Goal: Task Accomplishment & Management: Manage account settings

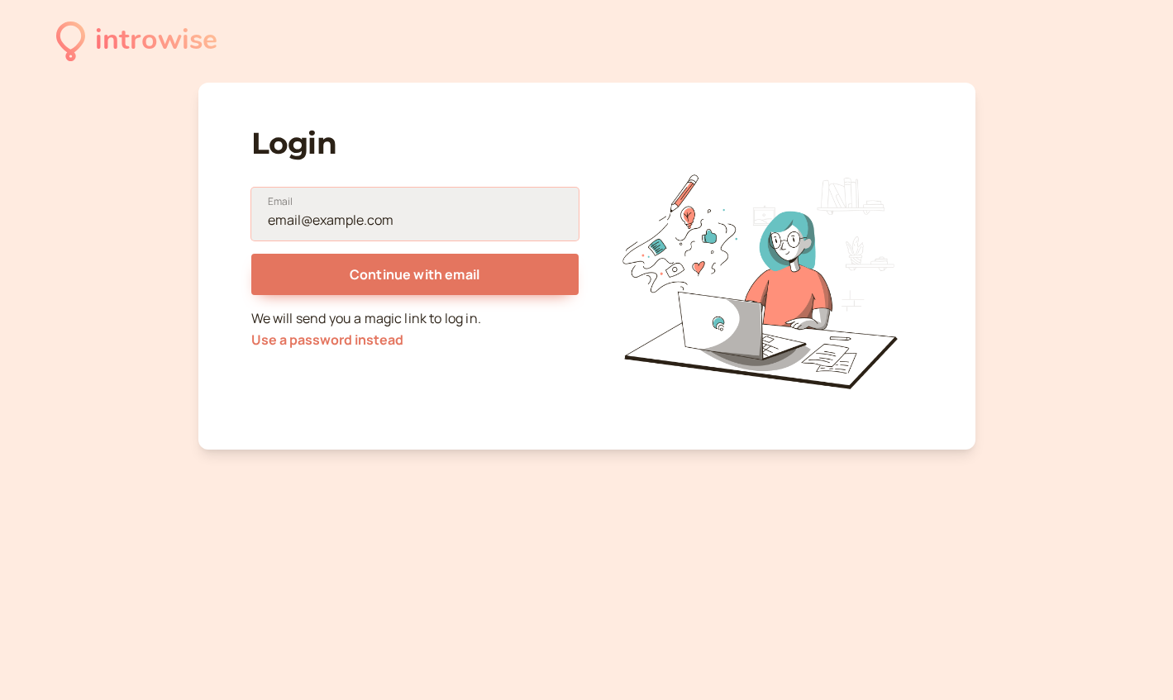
click at [384, 213] on input "Email" at bounding box center [414, 214] width 327 height 53
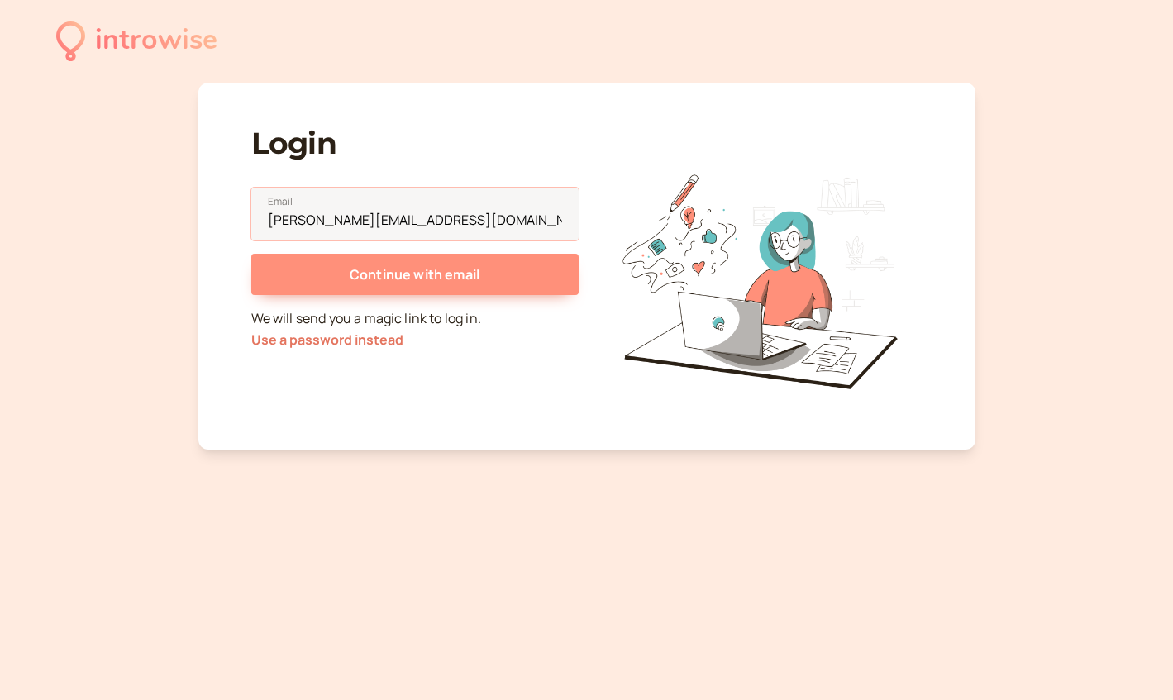
type input "[PERSON_NAME][EMAIL_ADDRESS][DOMAIN_NAME]"
click at [406, 279] on span "Continue with email" at bounding box center [415, 274] width 130 height 18
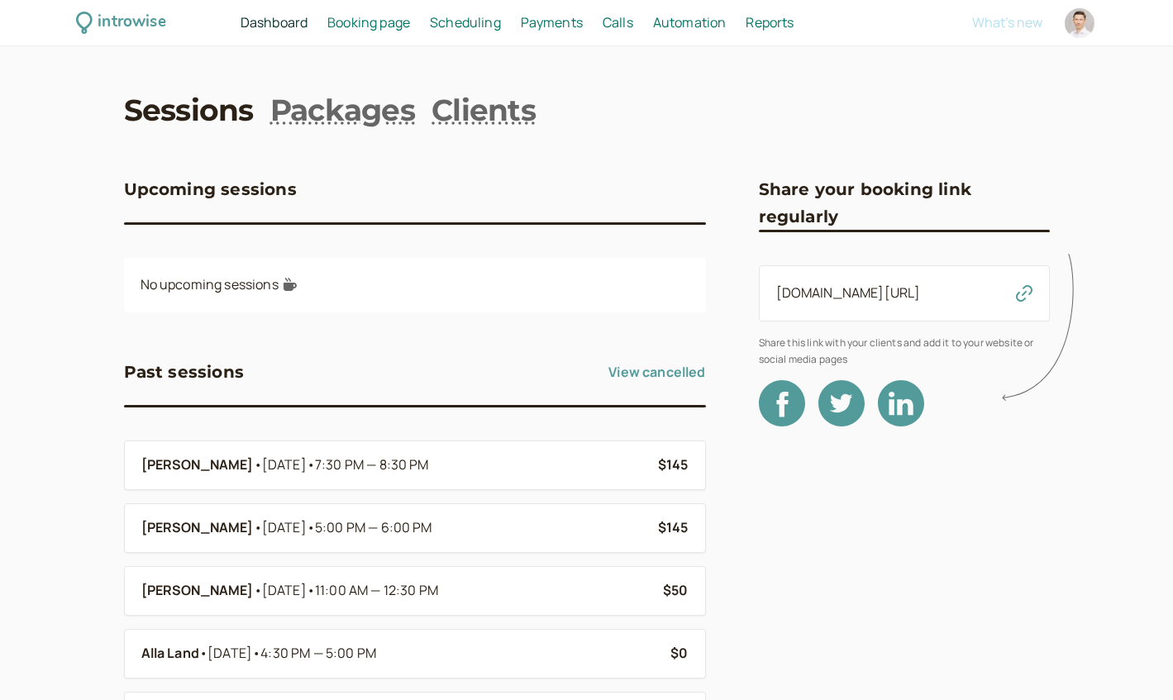
click at [461, 25] on span "Scheduling" at bounding box center [465, 22] width 71 height 18
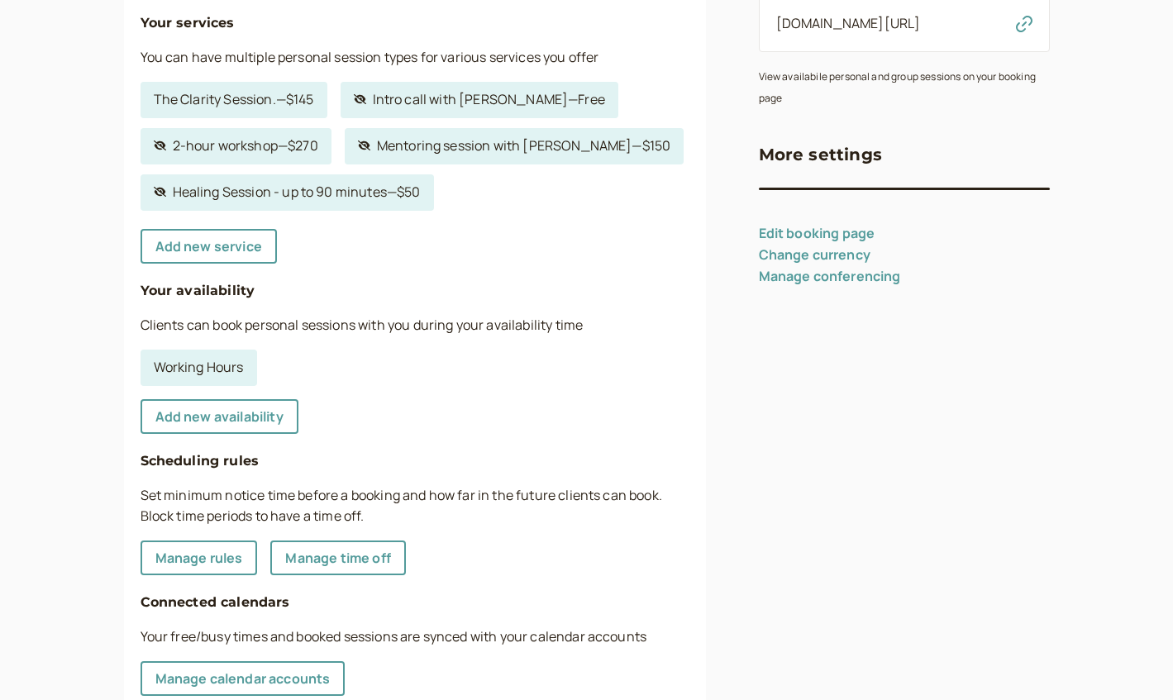
scroll to position [263, 0]
click at [201, 360] on link "Working Hours" at bounding box center [199, 367] width 117 height 36
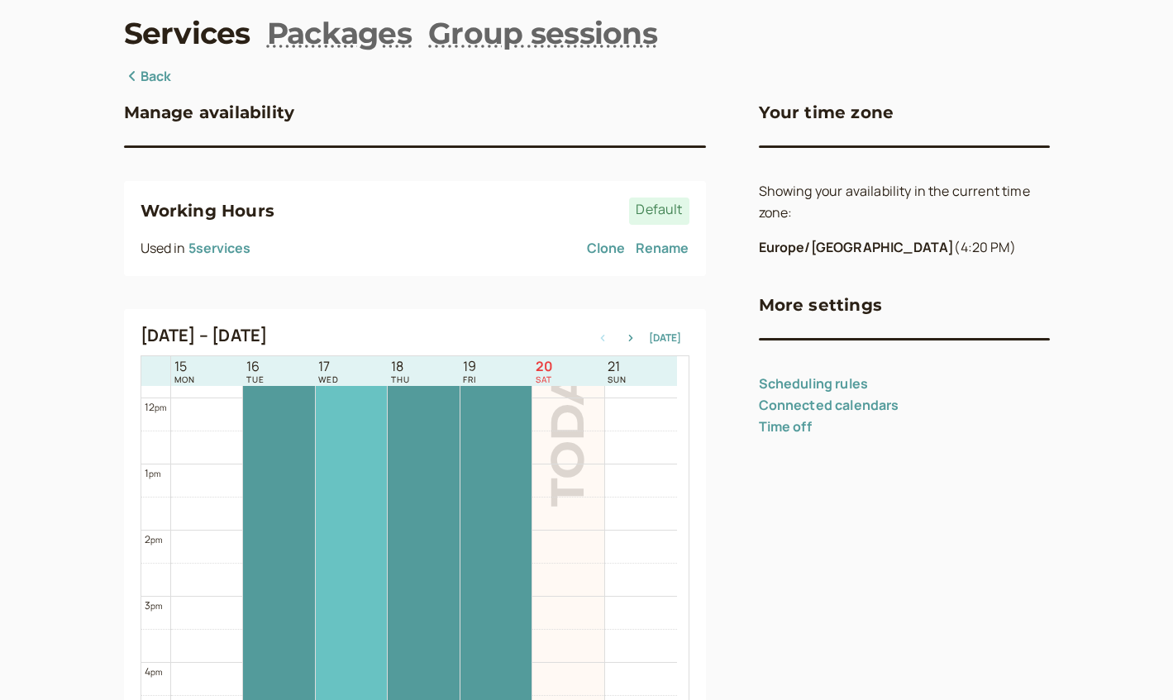
scroll to position [764, 0]
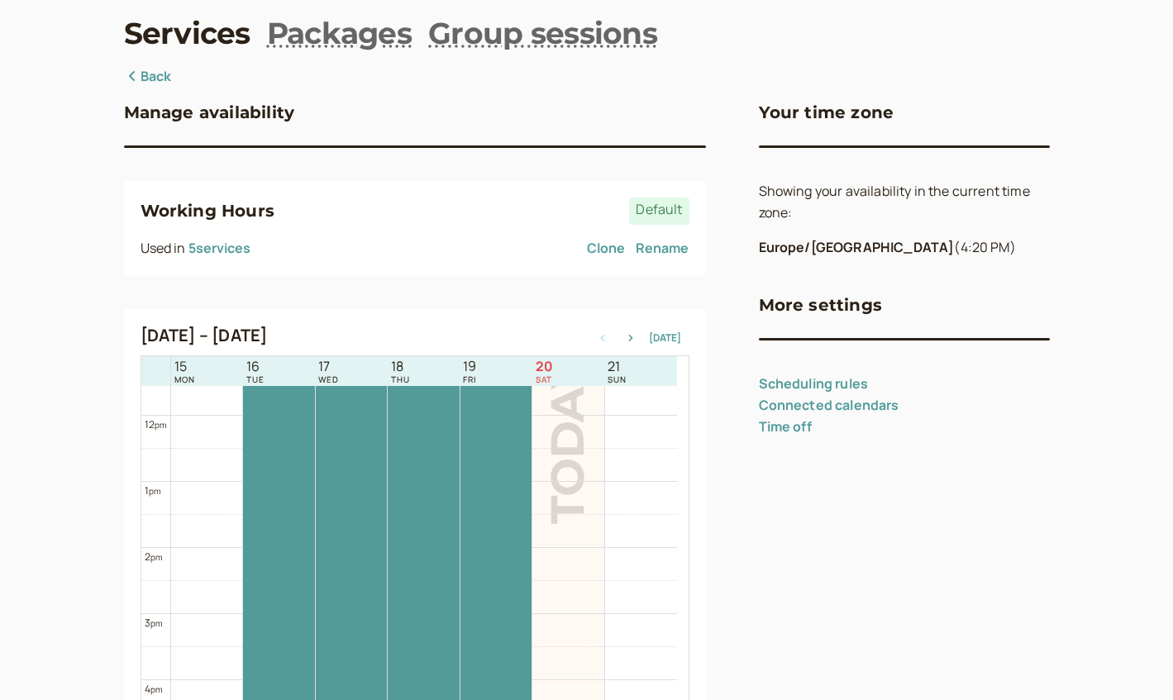
click at [838, 377] on link "Scheduling rules" at bounding box center [814, 384] width 110 height 18
select select "60"
select select "720"
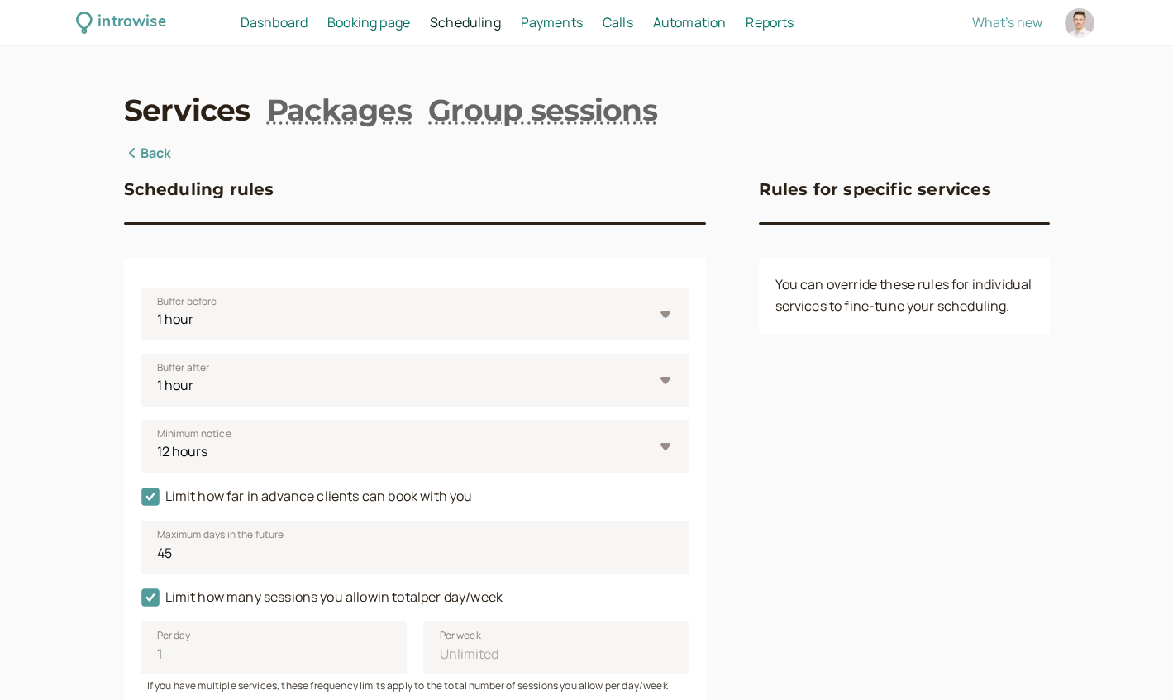
click at [153, 150] on link "Back" at bounding box center [148, 153] width 48 height 21
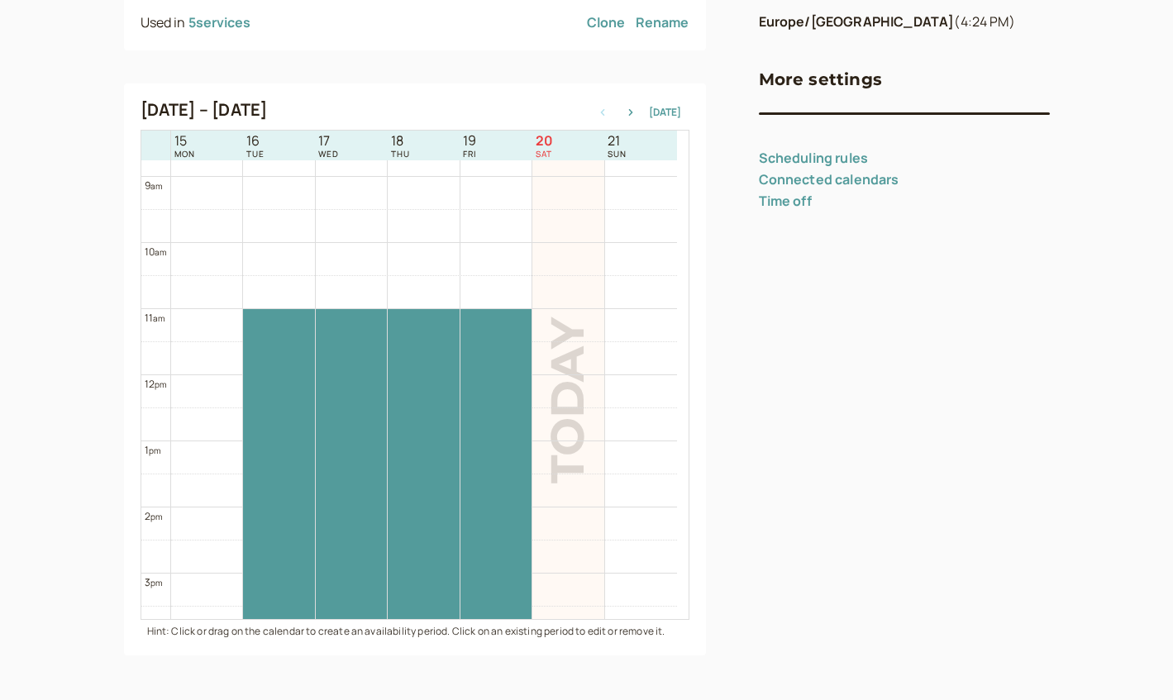
scroll to position [580, 0]
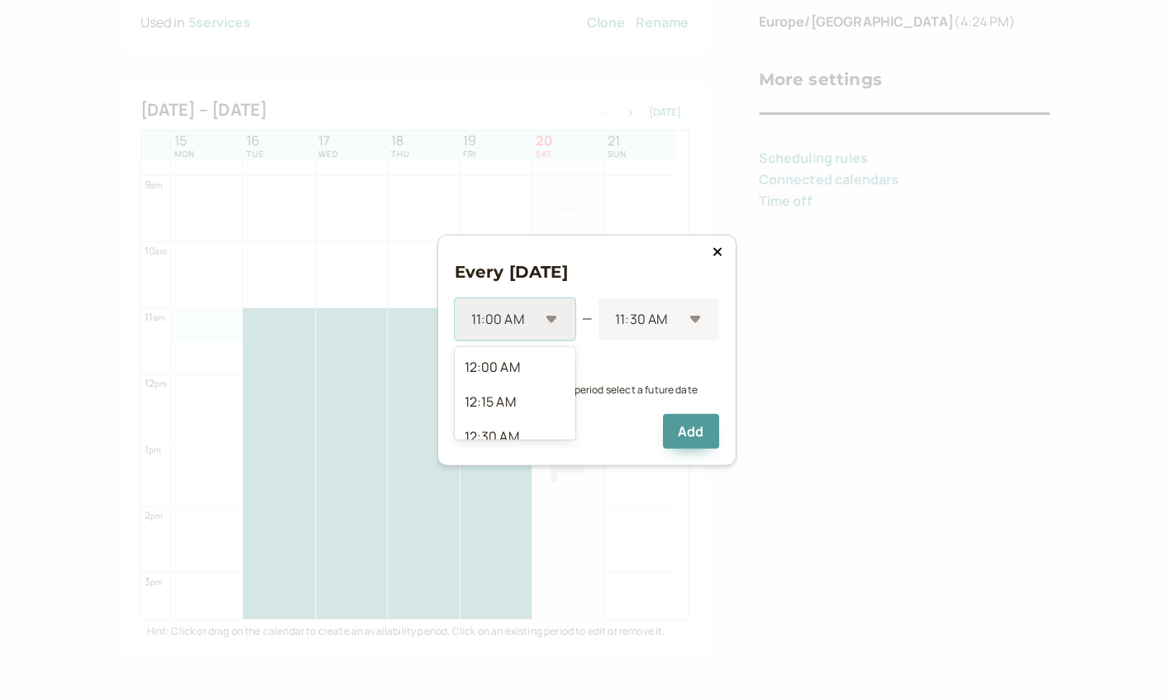
click at [553, 320] on div "11:00 AM" at bounding box center [515, 319] width 121 height 42
click at [524, 401] on div "11:00 AM" at bounding box center [515, 418] width 121 height 35
click at [695, 319] on div "11:30 AM" at bounding box center [659, 319] width 120 height 42
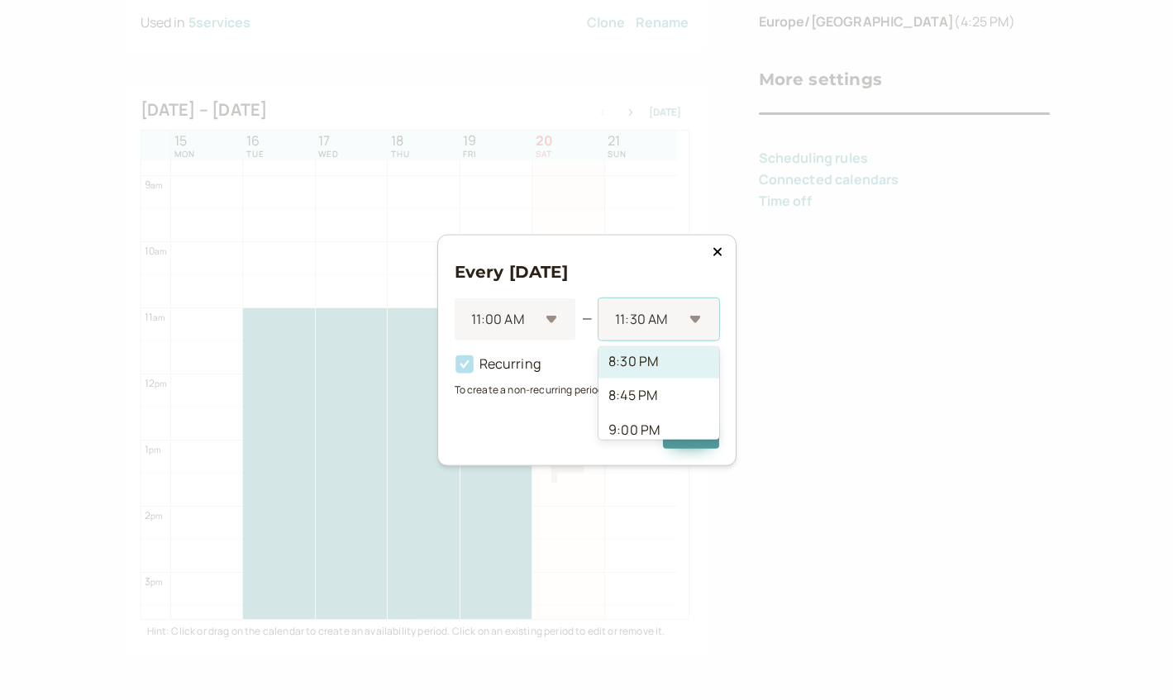
scroll to position [1268, 0]
click at [648, 399] on div "9:00 PM" at bounding box center [659, 416] width 120 height 35
click at [690, 431] on button "Add" at bounding box center [690, 431] width 55 height 35
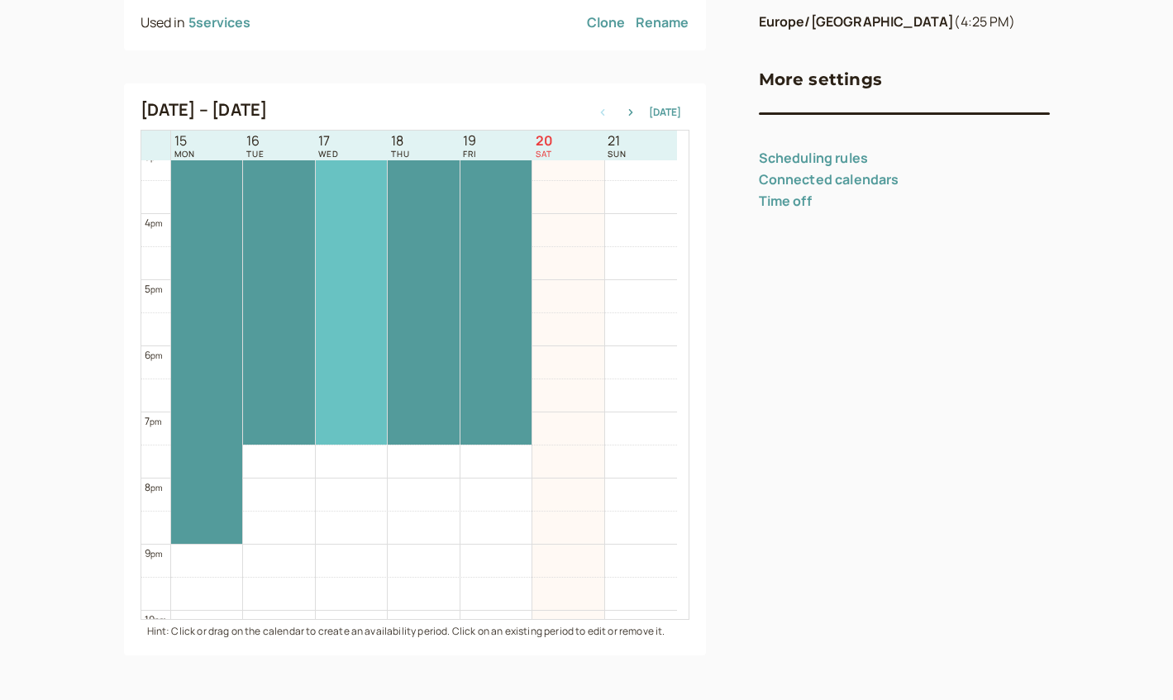
scroll to position [1005, 0]
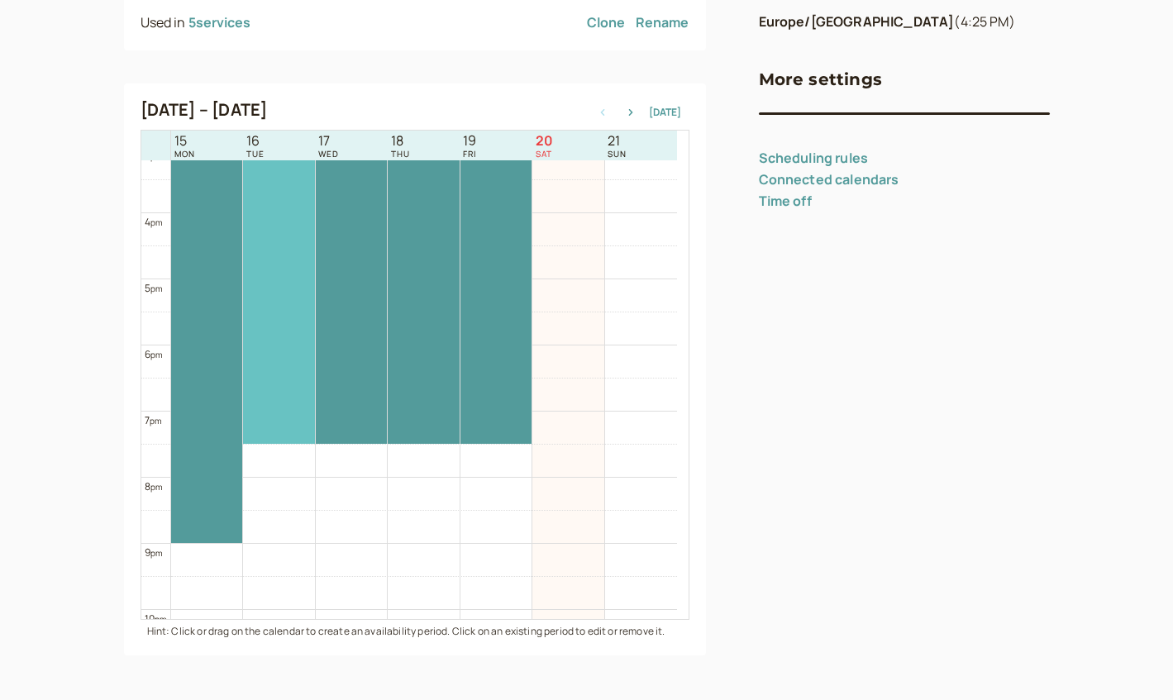
click at [282, 378] on div at bounding box center [278, 163] width 71 height 561
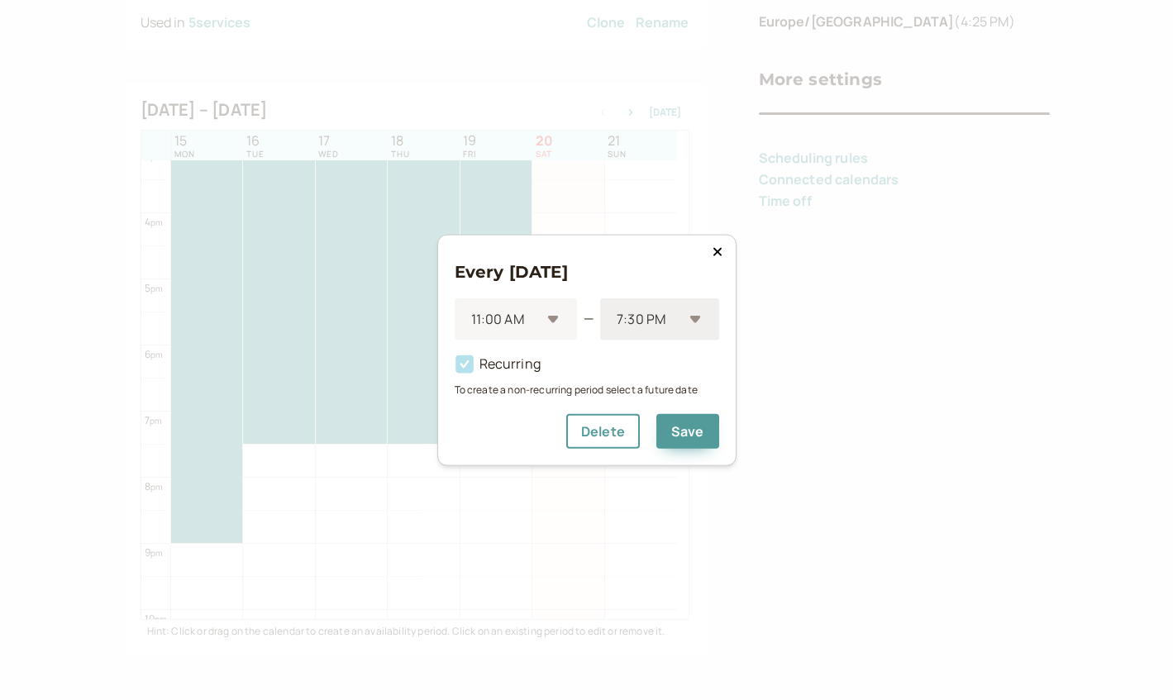
click at [694, 319] on div "7:30 PM" at bounding box center [659, 319] width 118 height 42
click at [660, 386] on div "9:00 PM" at bounding box center [659, 403] width 118 height 35
click at [688, 428] on button "Save" at bounding box center [688, 431] width 63 height 35
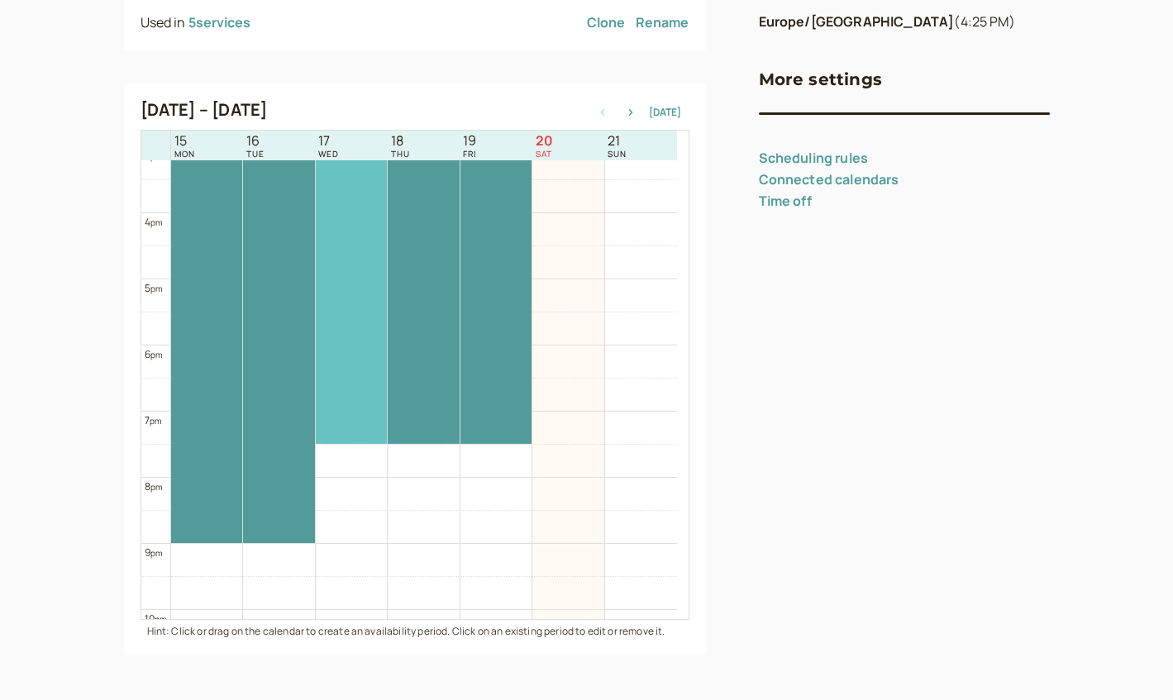
click at [344, 375] on div at bounding box center [351, 163] width 71 height 561
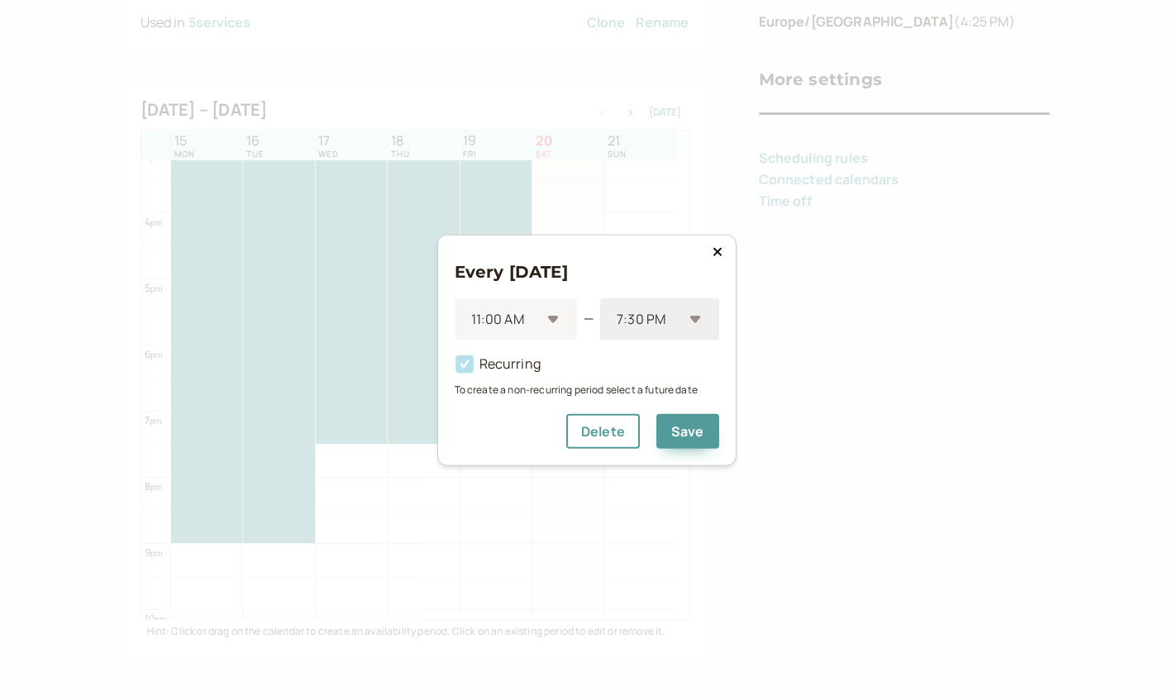
click at [695, 318] on div "7:30 PM" at bounding box center [659, 319] width 118 height 42
click at [650, 418] on div "9:00 PM" at bounding box center [659, 435] width 118 height 35
click at [688, 433] on button "Save" at bounding box center [688, 431] width 63 height 35
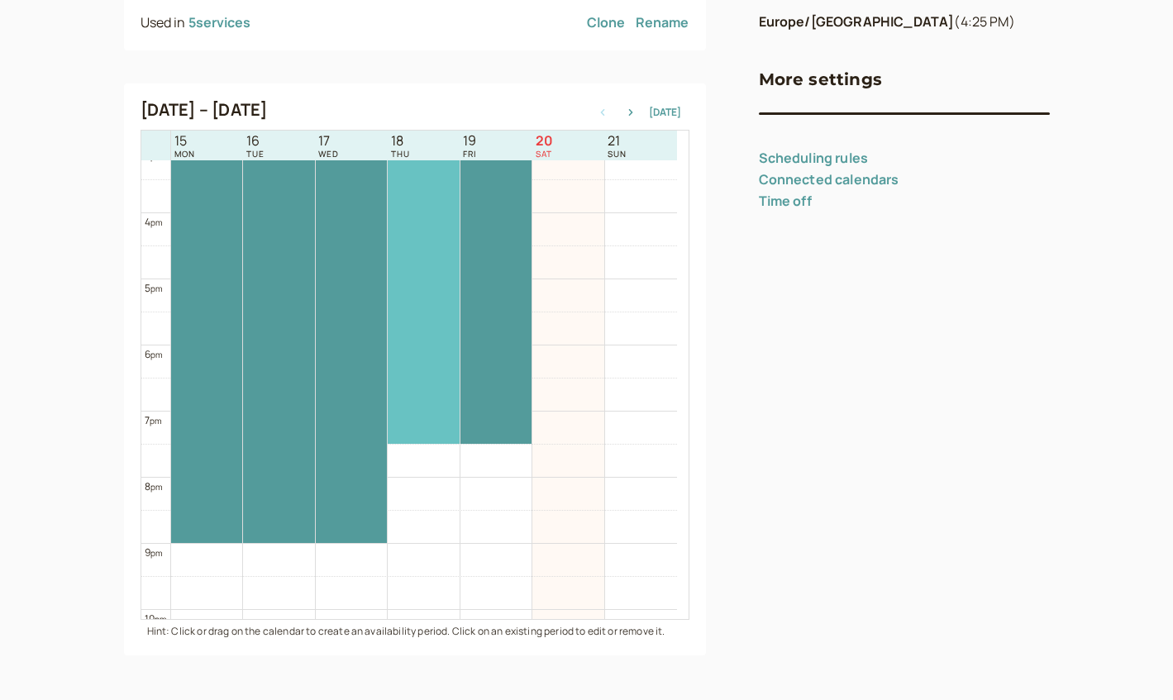
click at [427, 402] on div at bounding box center [423, 163] width 71 height 561
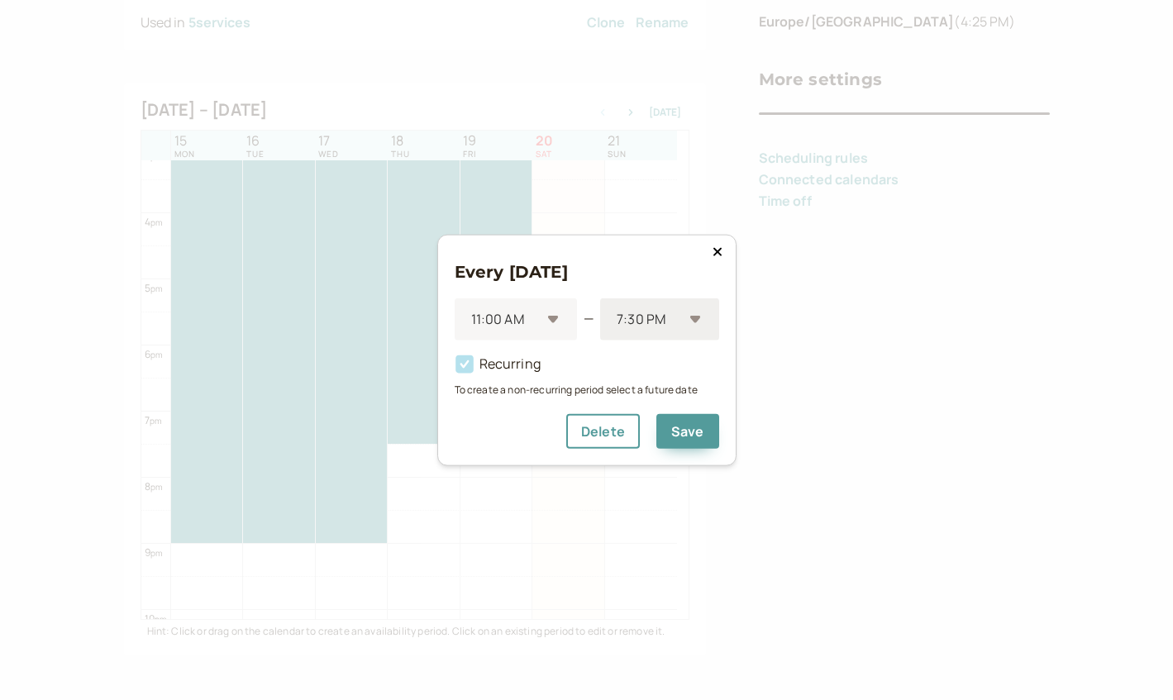
click at [692, 317] on div "7:30 PM" at bounding box center [659, 319] width 118 height 42
click at [664, 373] on div "9:00 PM" at bounding box center [659, 390] width 118 height 35
click at [686, 436] on button "Save" at bounding box center [688, 431] width 63 height 35
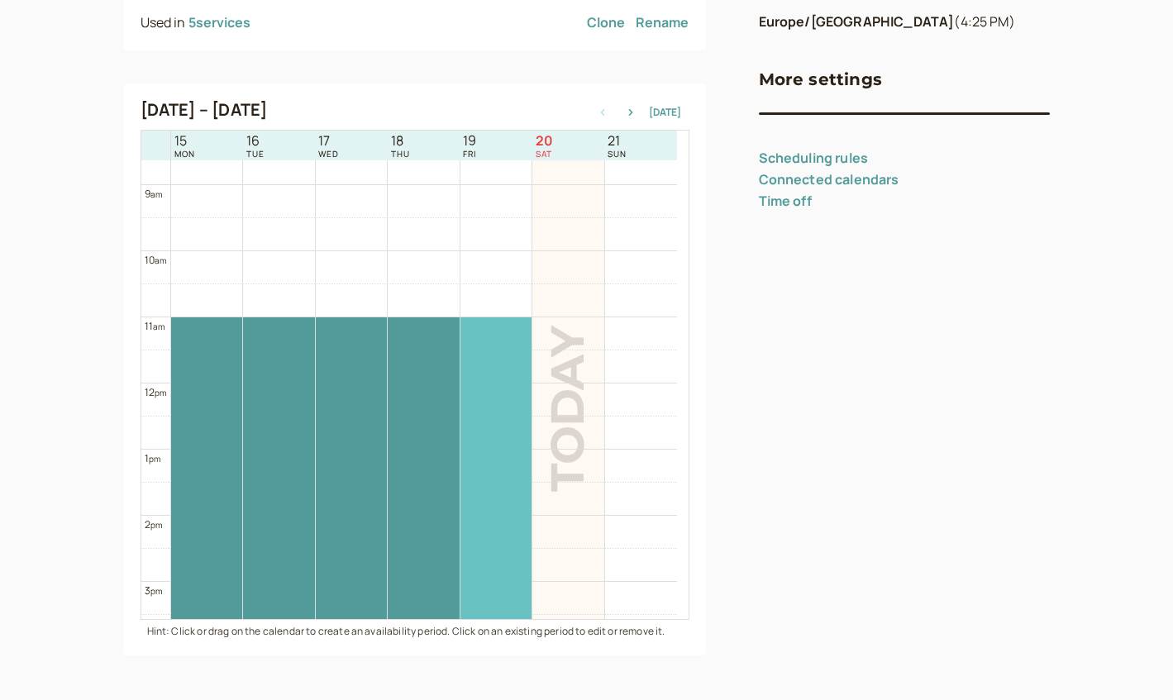
scroll to position [570, 0]
click at [502, 382] on div at bounding box center [496, 598] width 71 height 561
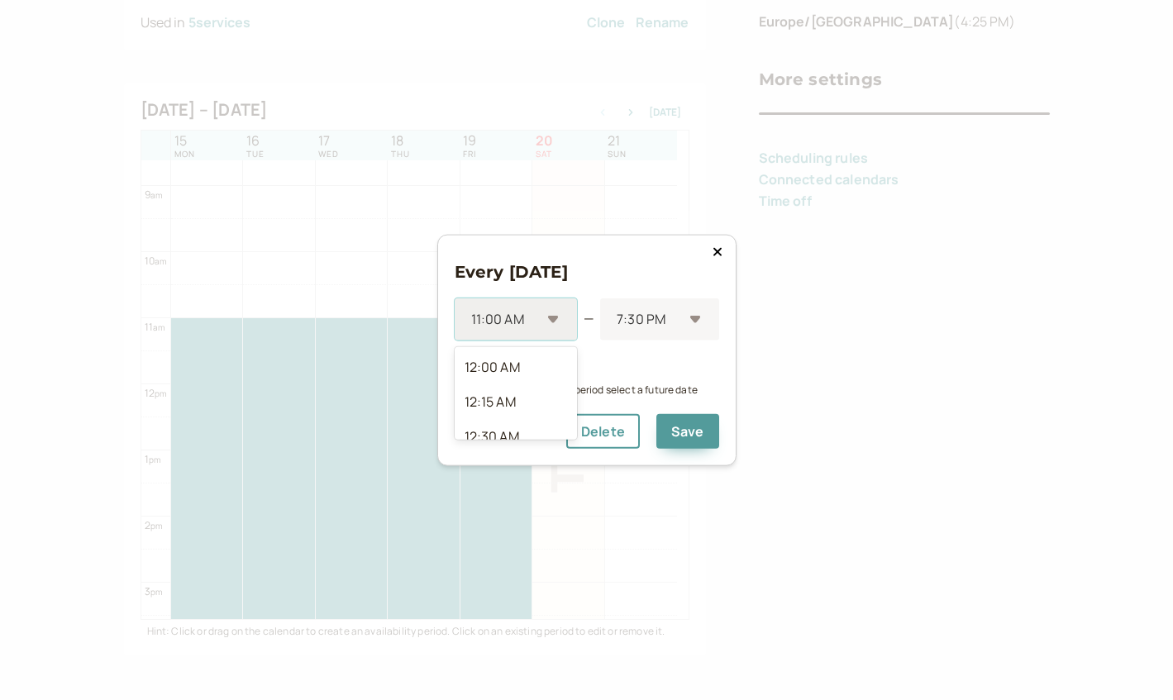
click at [550, 318] on div "11:00 AM" at bounding box center [516, 319] width 123 height 42
click at [620, 429] on button "Delete" at bounding box center [603, 431] width 74 height 35
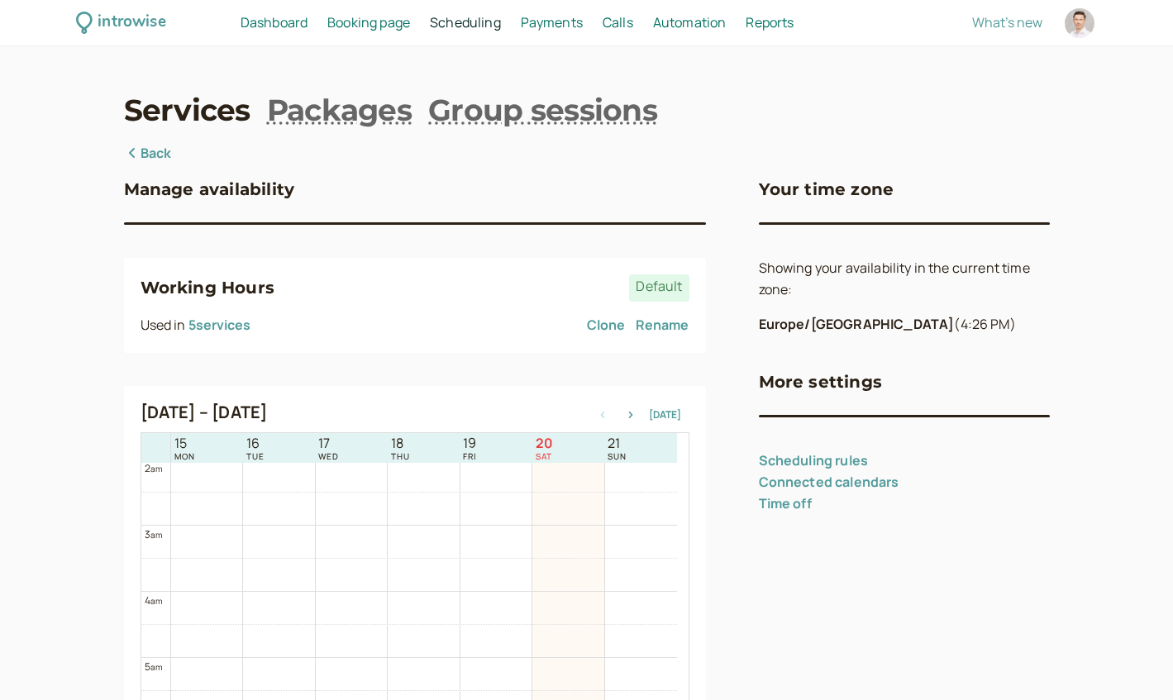
scroll to position [0, 0]
click at [211, 107] on link "Services" at bounding box center [187, 109] width 127 height 41
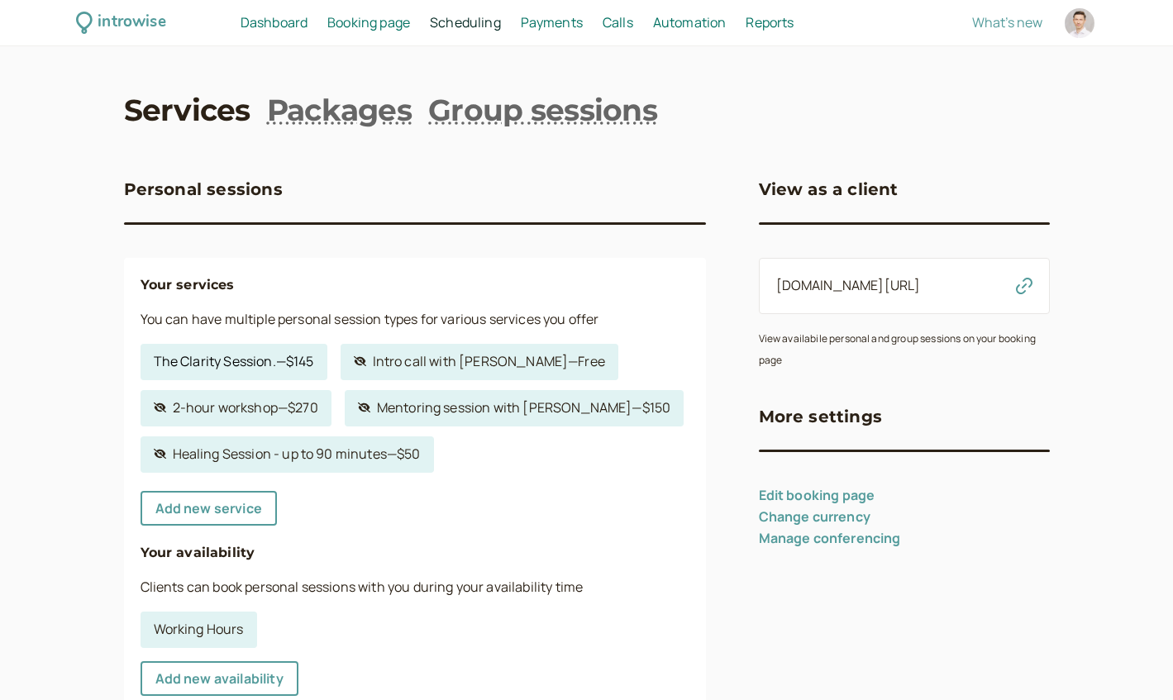
click at [197, 359] on link "The Clarity Session. — $145" at bounding box center [234, 362] width 187 height 36
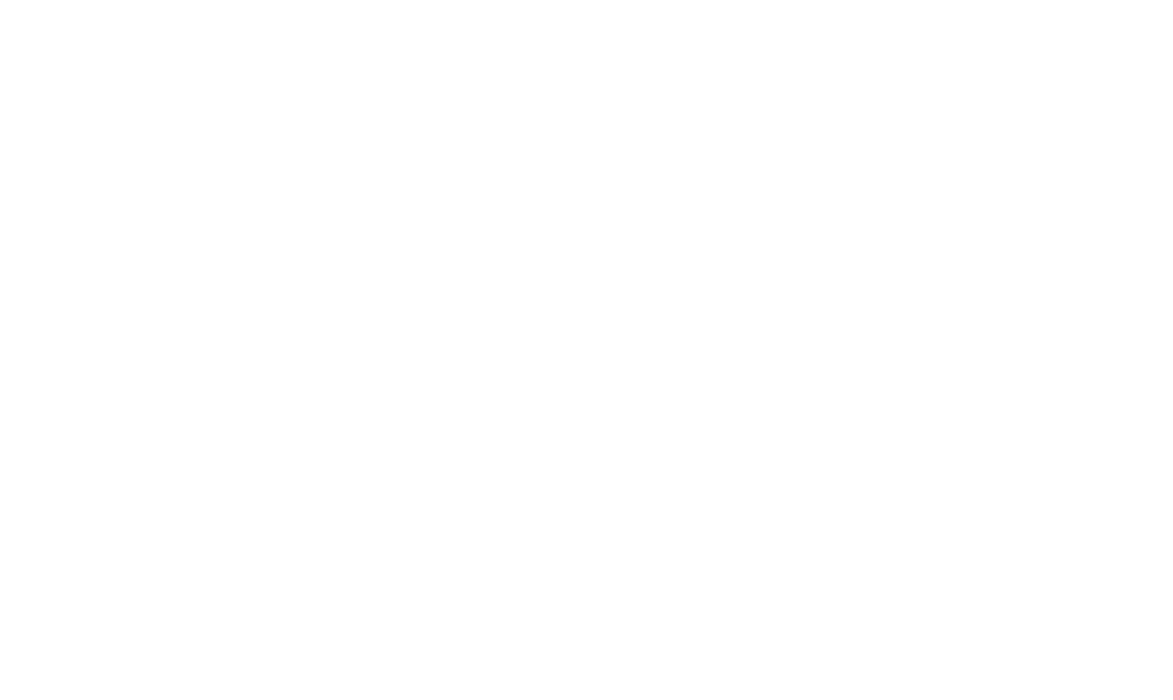
select select "60"
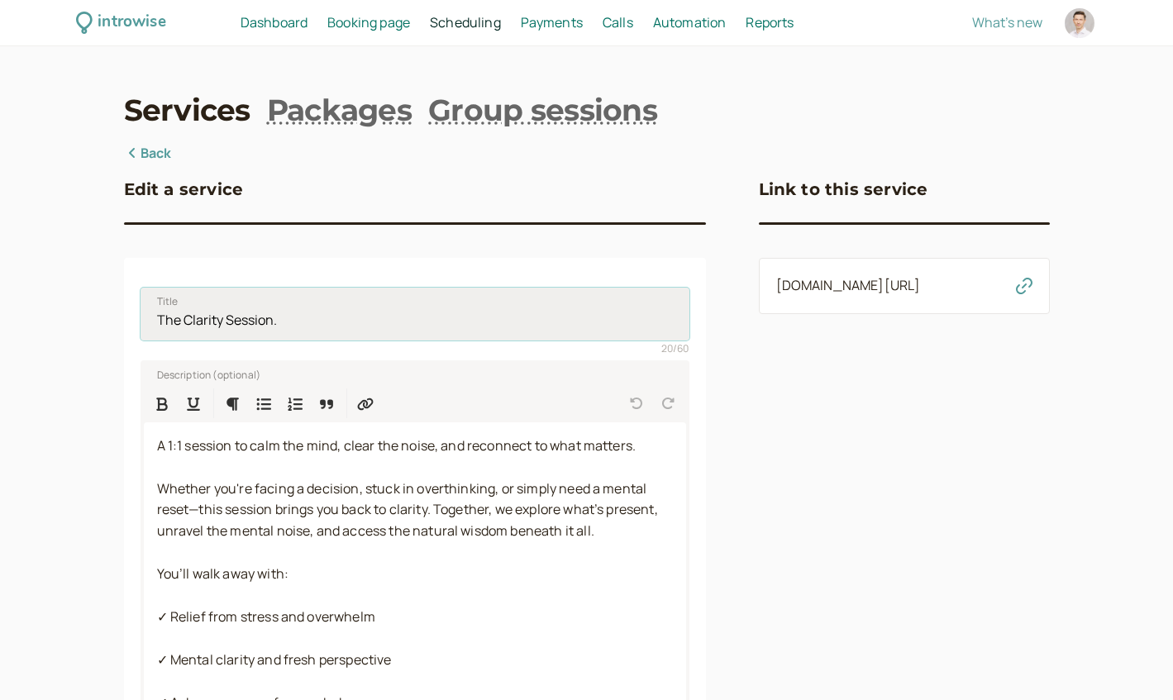
click at [312, 322] on input "The Clarity Session." at bounding box center [415, 314] width 549 height 53
type input "The Clarity Session"
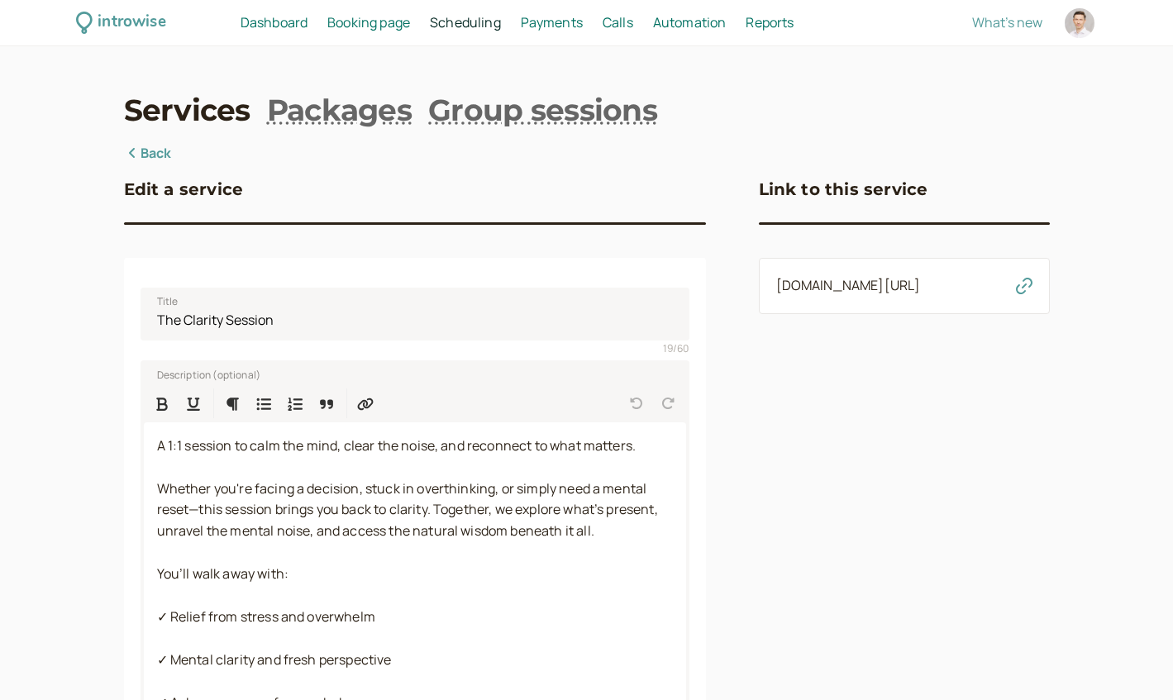
click at [78, 376] on div "introwise Dashboard Dashboard Booking page Booking Scheduling Scheduling Paymen…" at bounding box center [586, 701] width 1173 height 1403
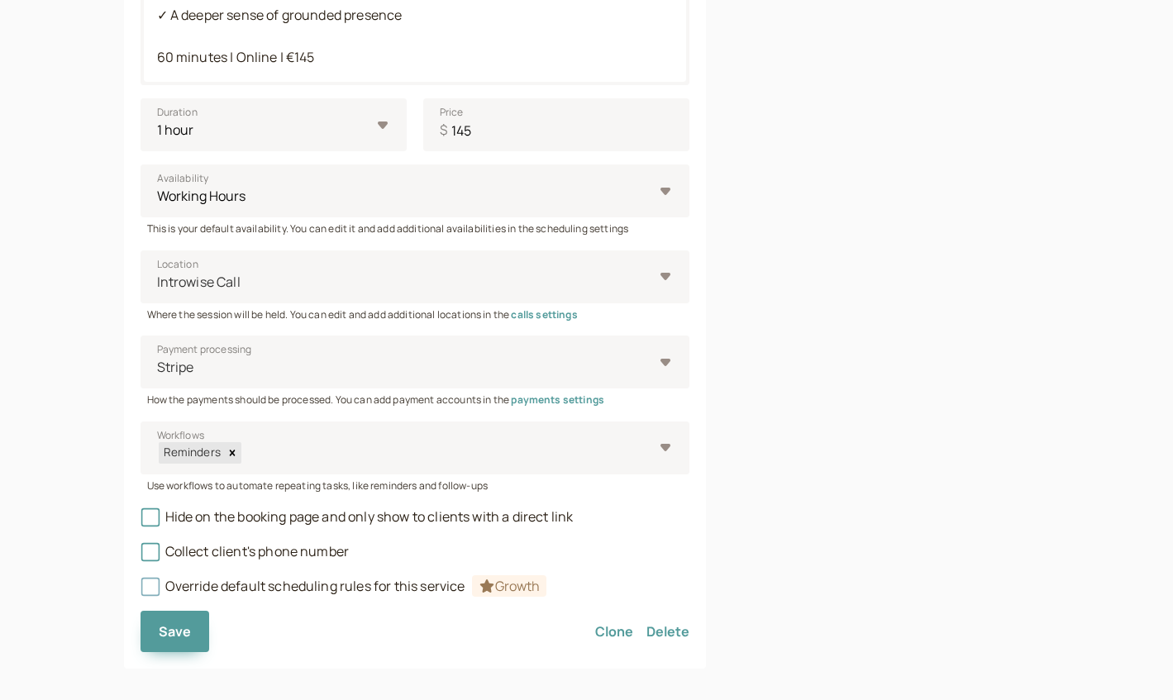
scroll to position [686, 0]
click at [169, 624] on span "Save" at bounding box center [175, 633] width 33 height 18
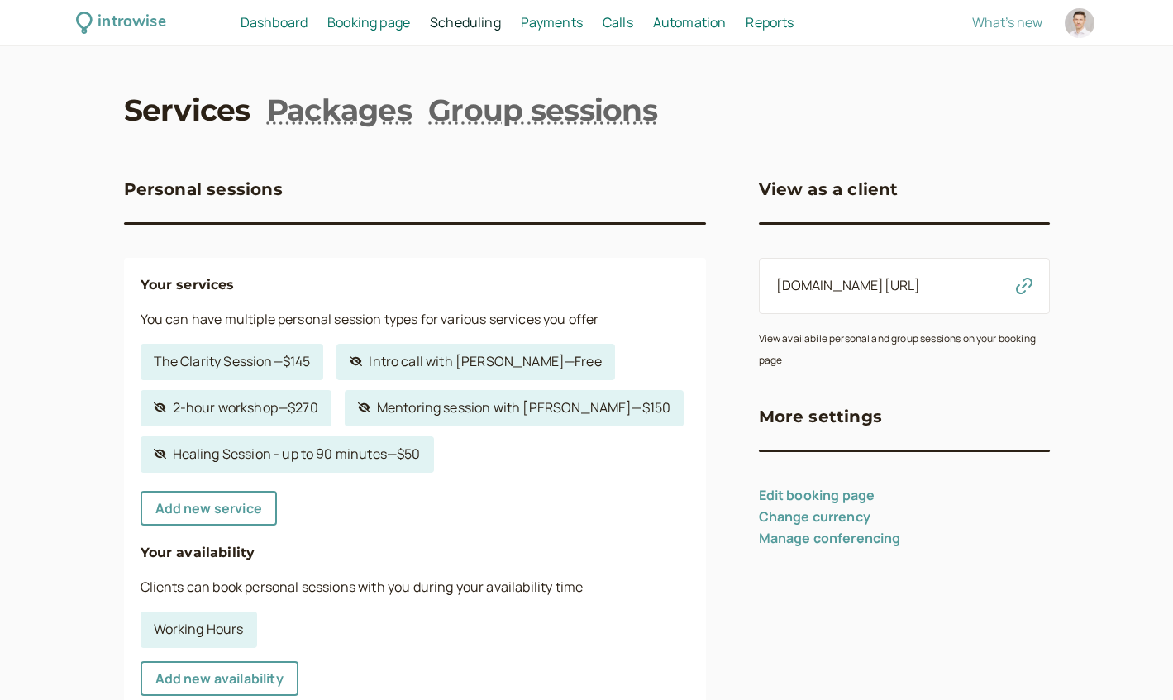
click at [64, 324] on div "introwise Dashboard Dashboard Booking page Booking Scheduling Scheduling Paymen…" at bounding box center [586, 571] width 1173 height 1142
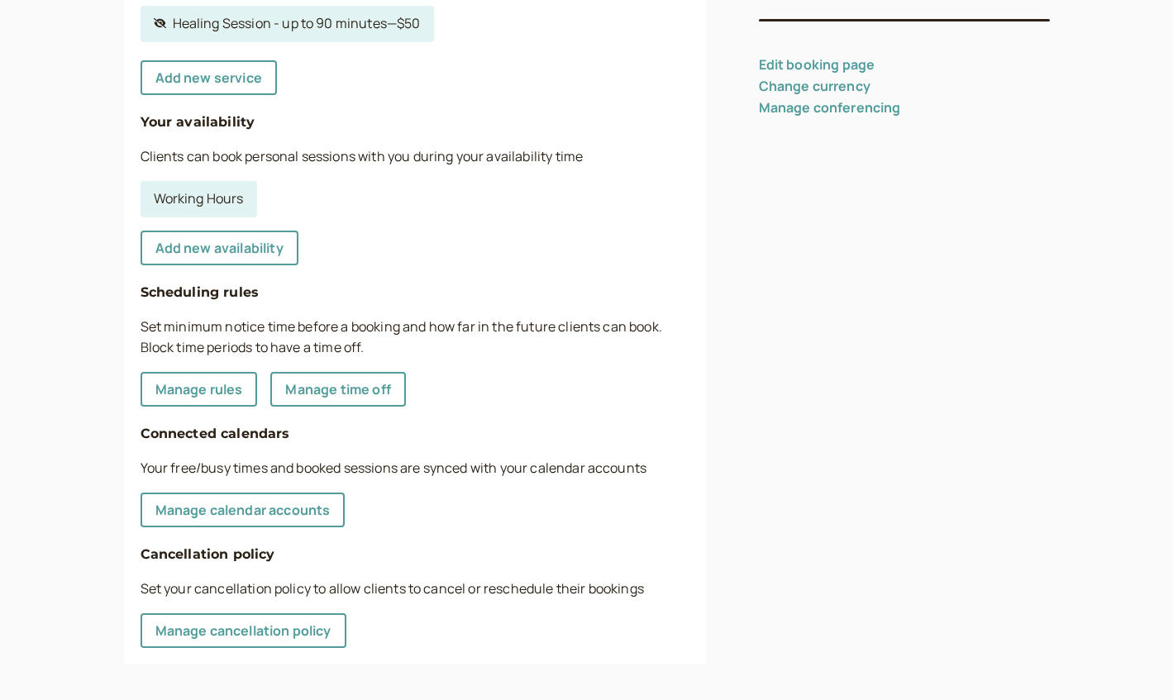
scroll to position [430, 0]
click at [196, 384] on link "Manage rules" at bounding box center [199, 390] width 117 height 35
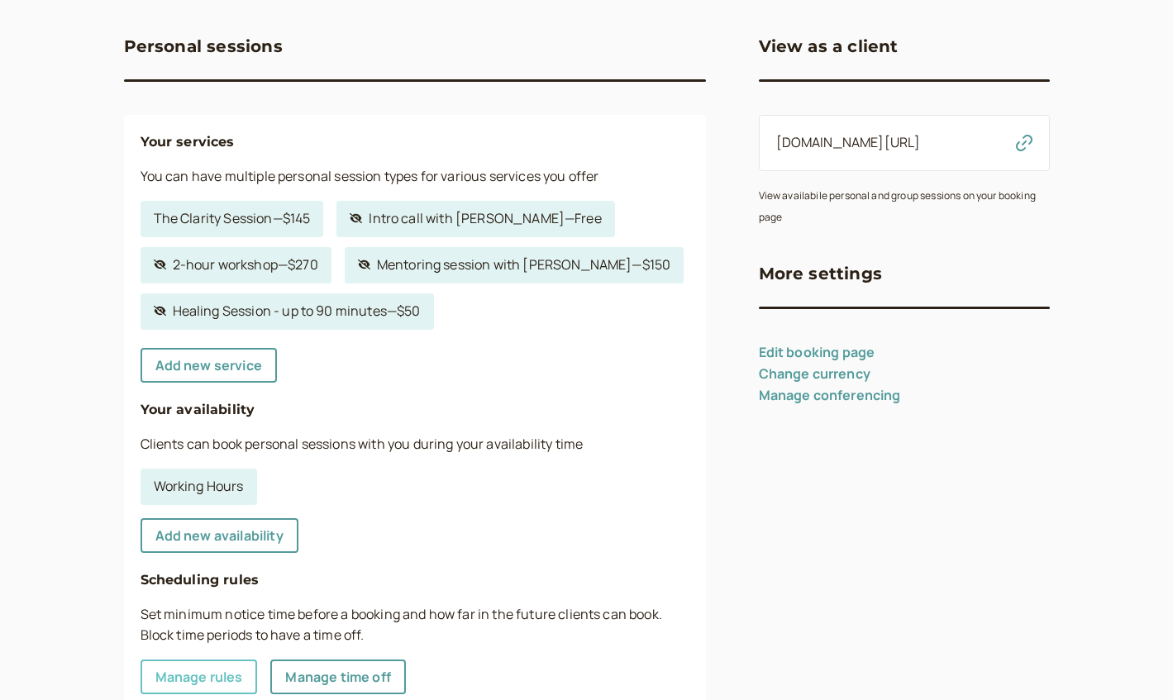
select select "60"
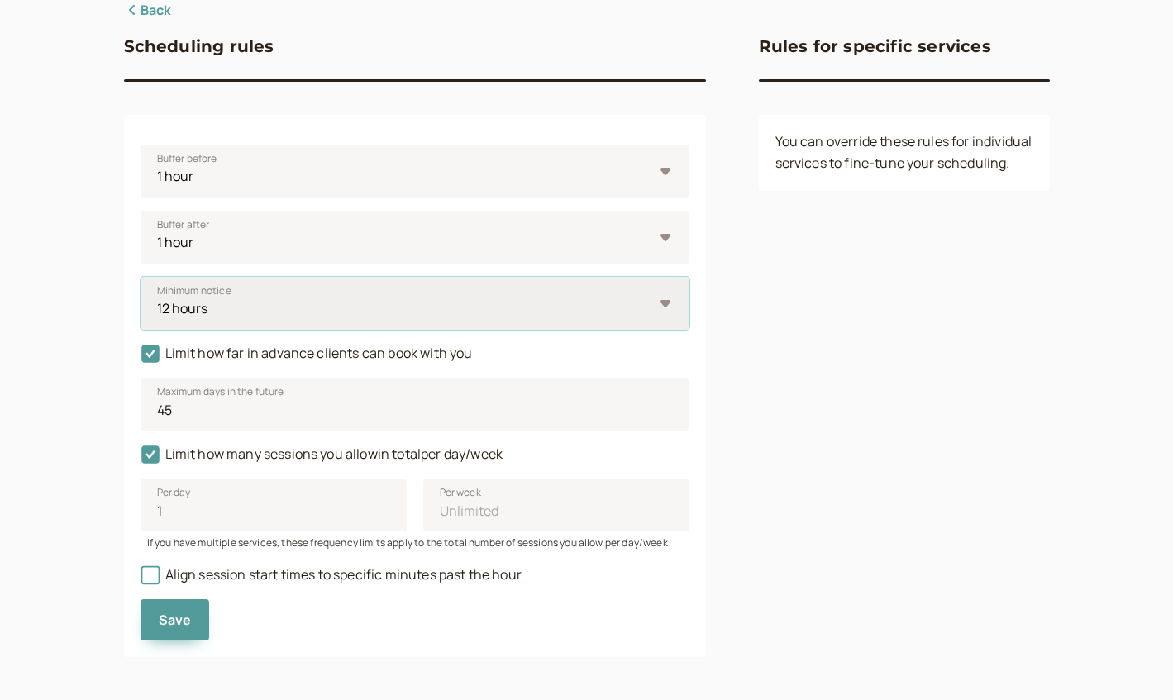
select select "1440"
select select "90"
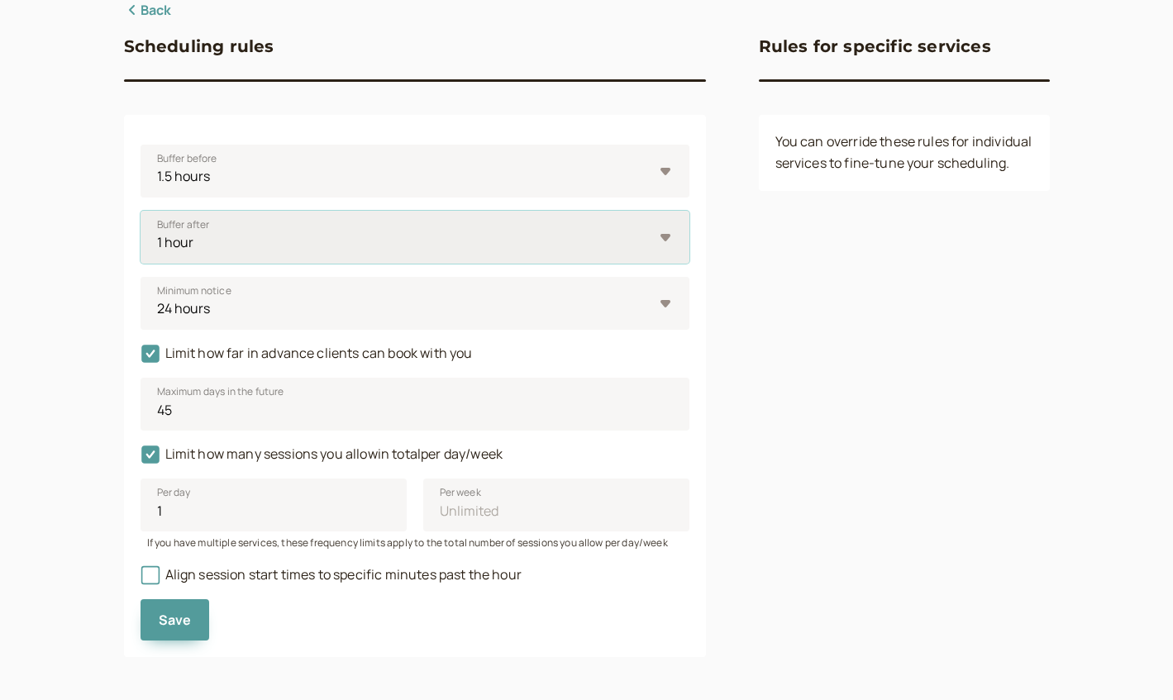
select select "90"
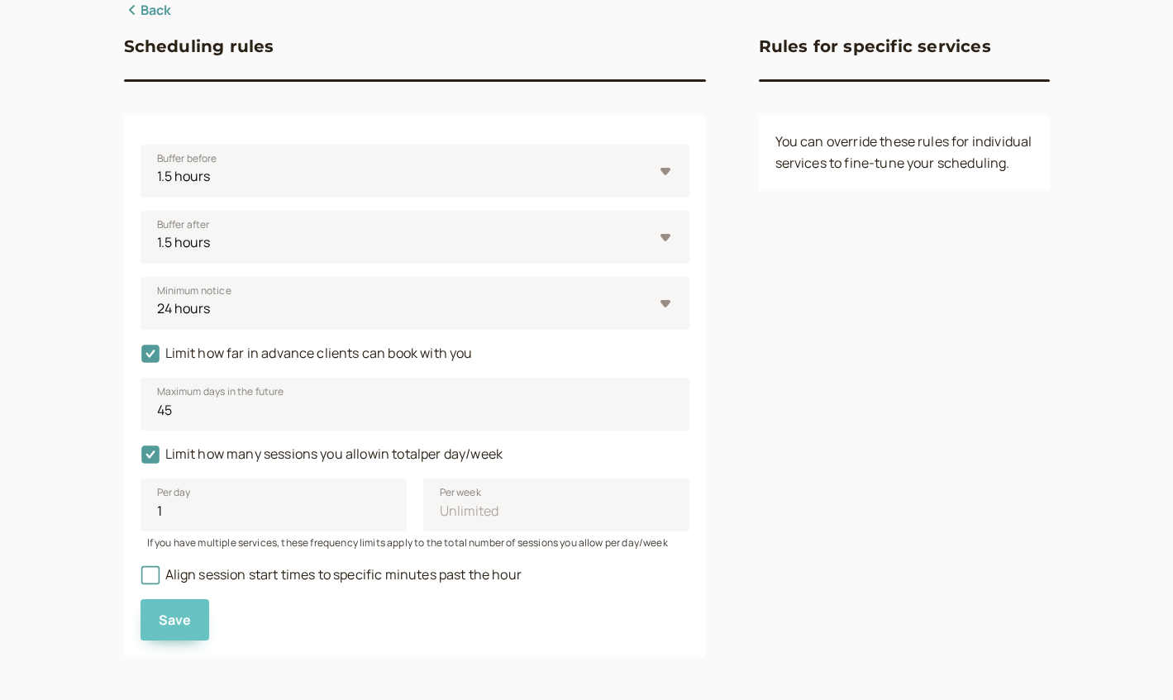
click at [179, 616] on span "Save" at bounding box center [175, 620] width 33 height 18
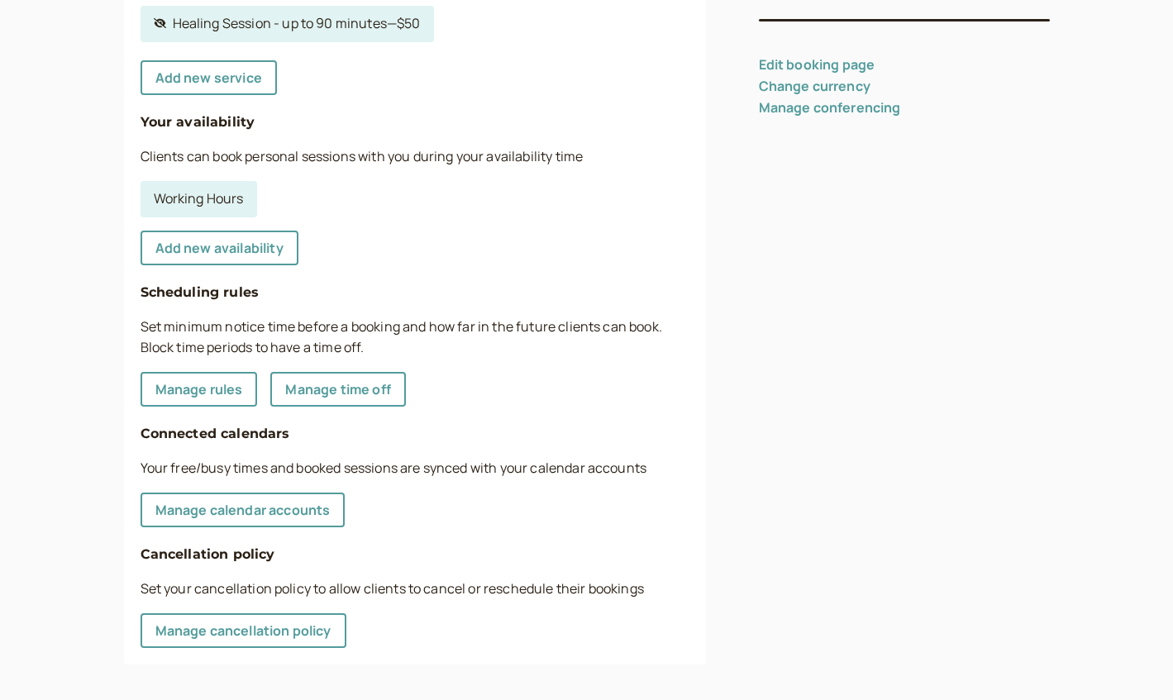
scroll to position [430, 0]
click at [227, 501] on link "Manage calendar accounts" at bounding box center [243, 511] width 205 height 35
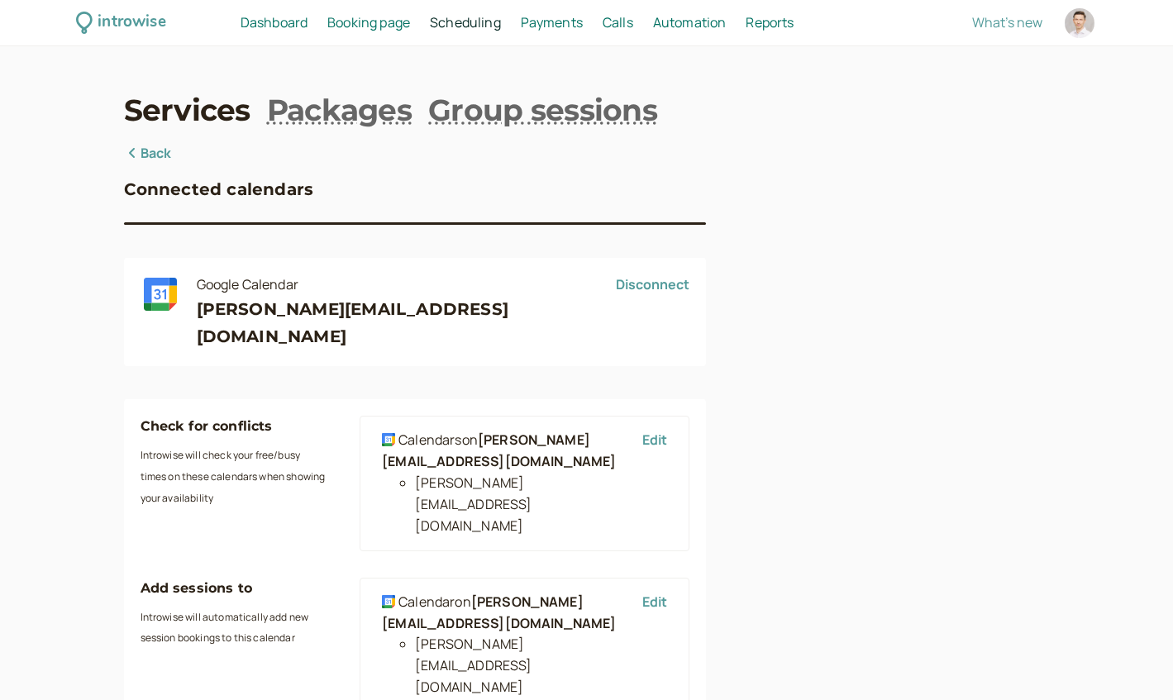
click at [150, 154] on link "Back" at bounding box center [148, 153] width 48 height 21
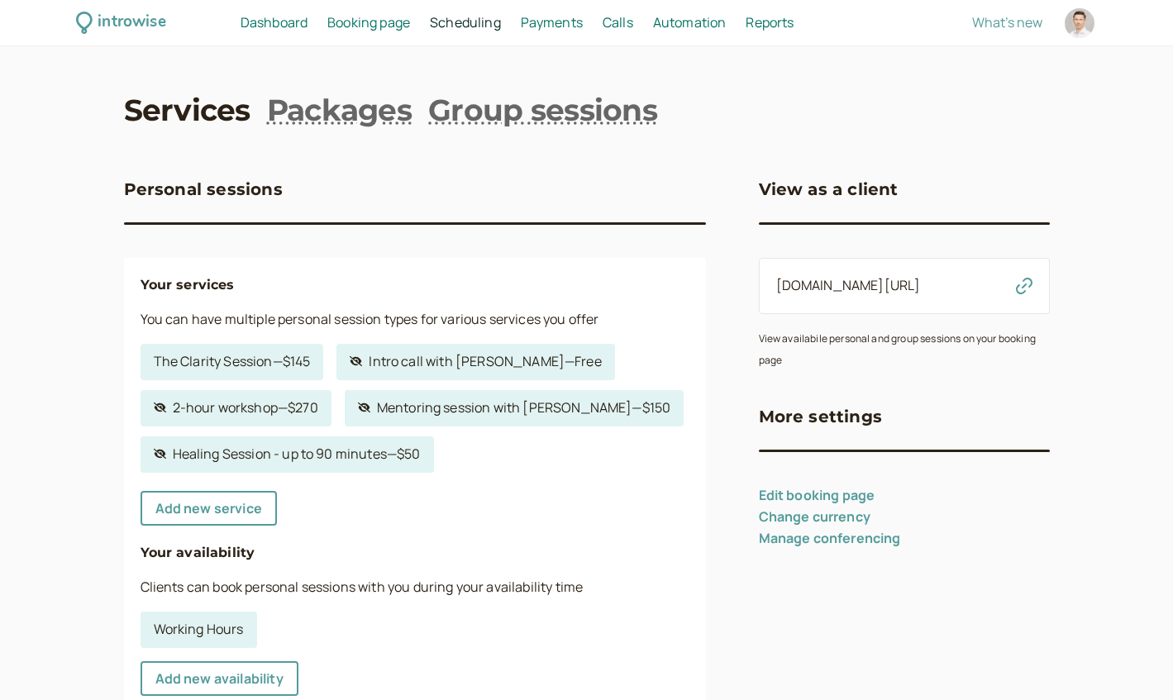
scroll to position [430, 0]
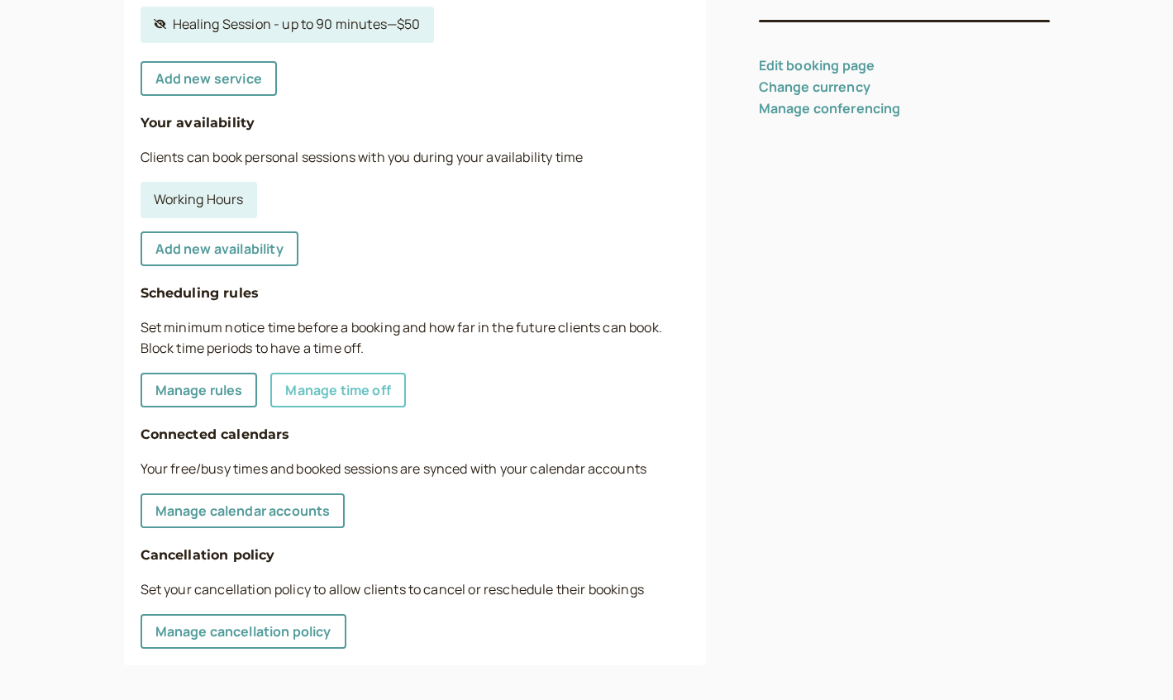
click at [319, 392] on link "Manage time off" at bounding box center [337, 390] width 135 height 35
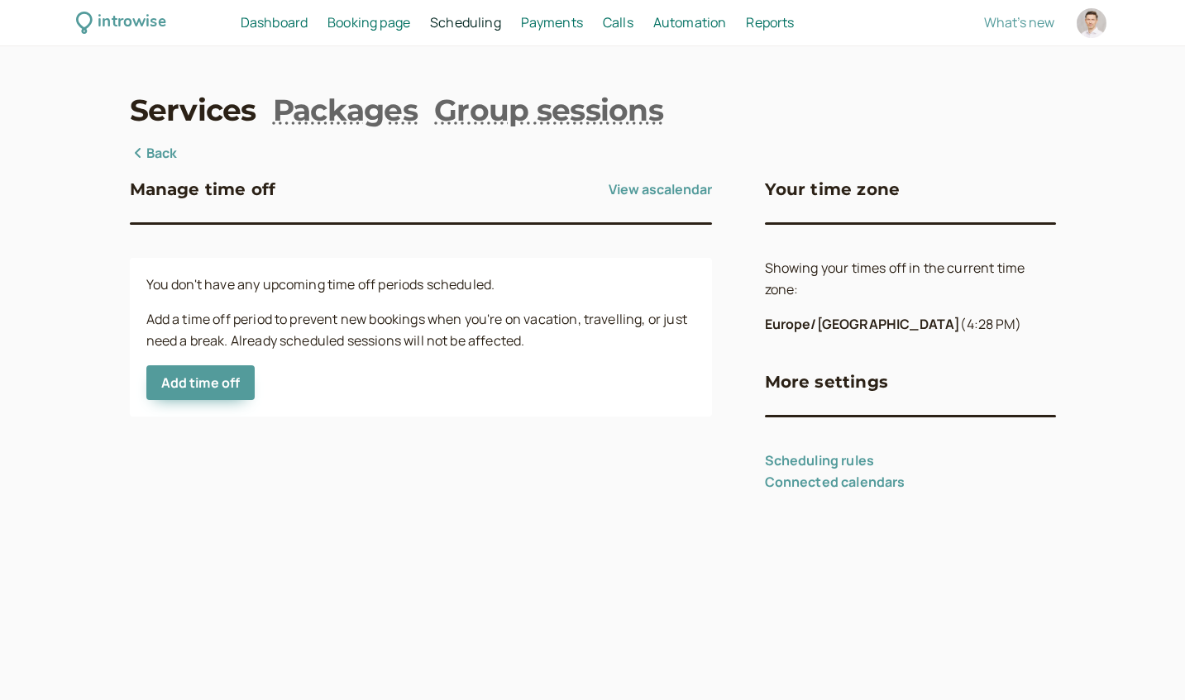
click at [163, 148] on link "Back" at bounding box center [154, 153] width 48 height 21
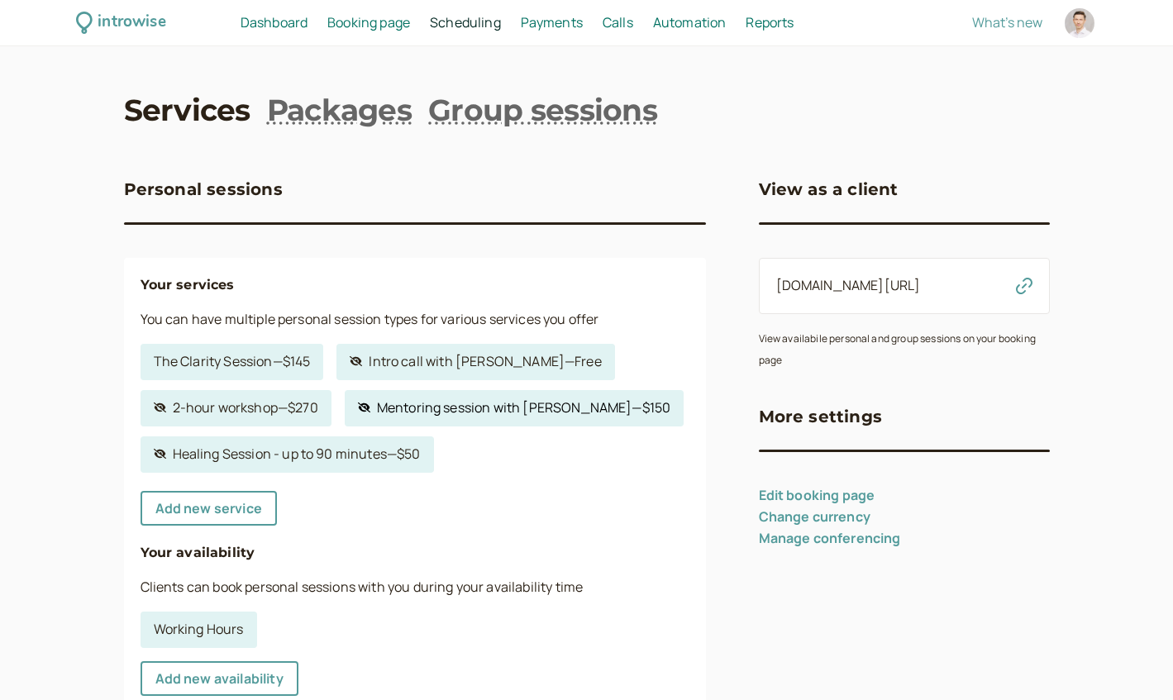
click at [439, 408] on link "Hidden service Mentoring session with [PERSON_NAME] — $150" at bounding box center [515, 408] width 340 height 36
select select "90"
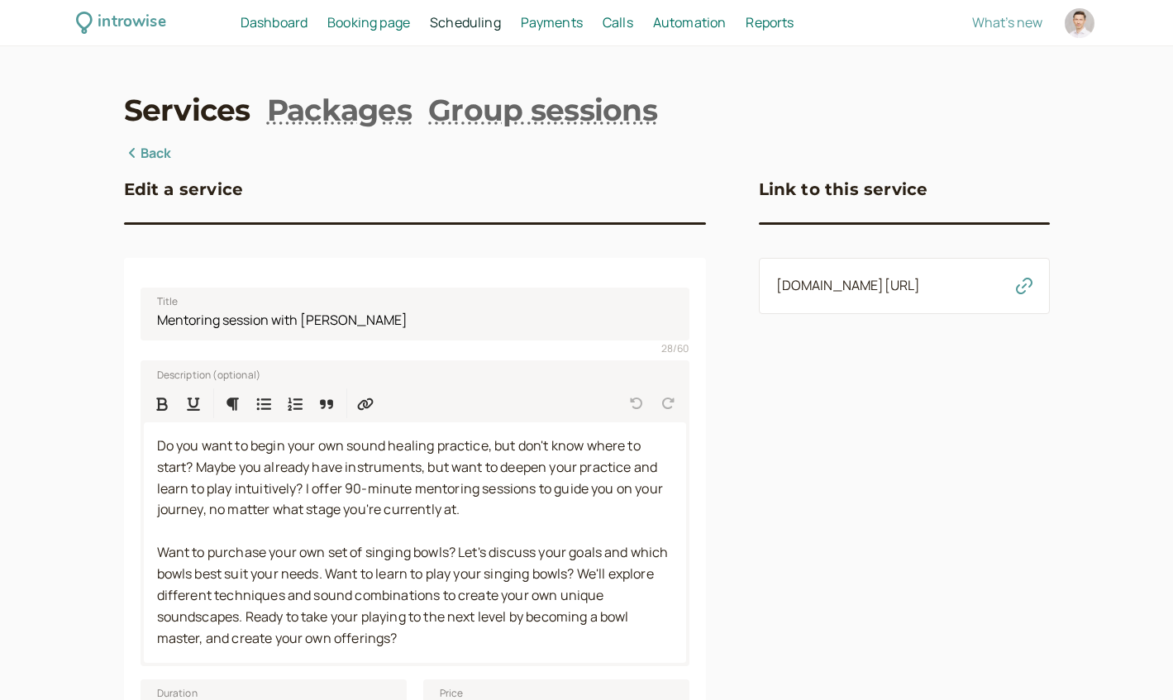
click at [1088, 25] on div at bounding box center [1080, 23] width 30 height 30
select select "Europe/[GEOGRAPHIC_DATA]"
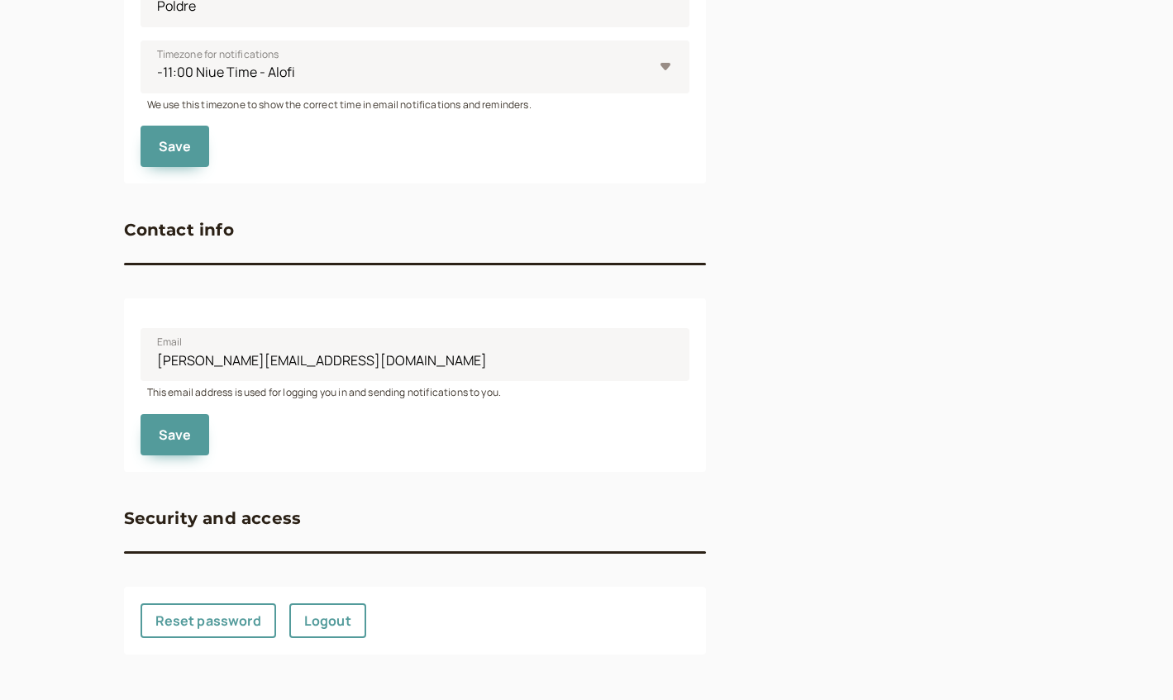
scroll to position [643, 0]
click at [332, 623] on link "Logout" at bounding box center [327, 621] width 77 height 35
